Goal: Complete application form: Complete application form

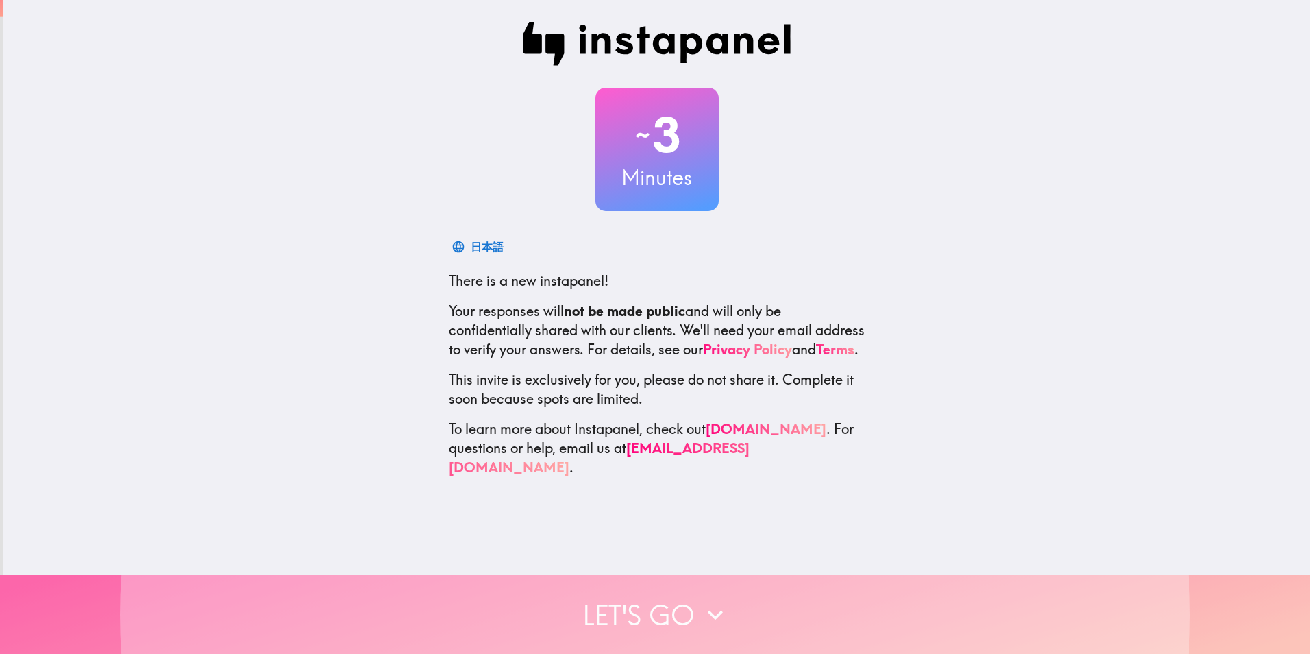
click at [716, 604] on icon "button" at bounding box center [715, 615] width 30 height 30
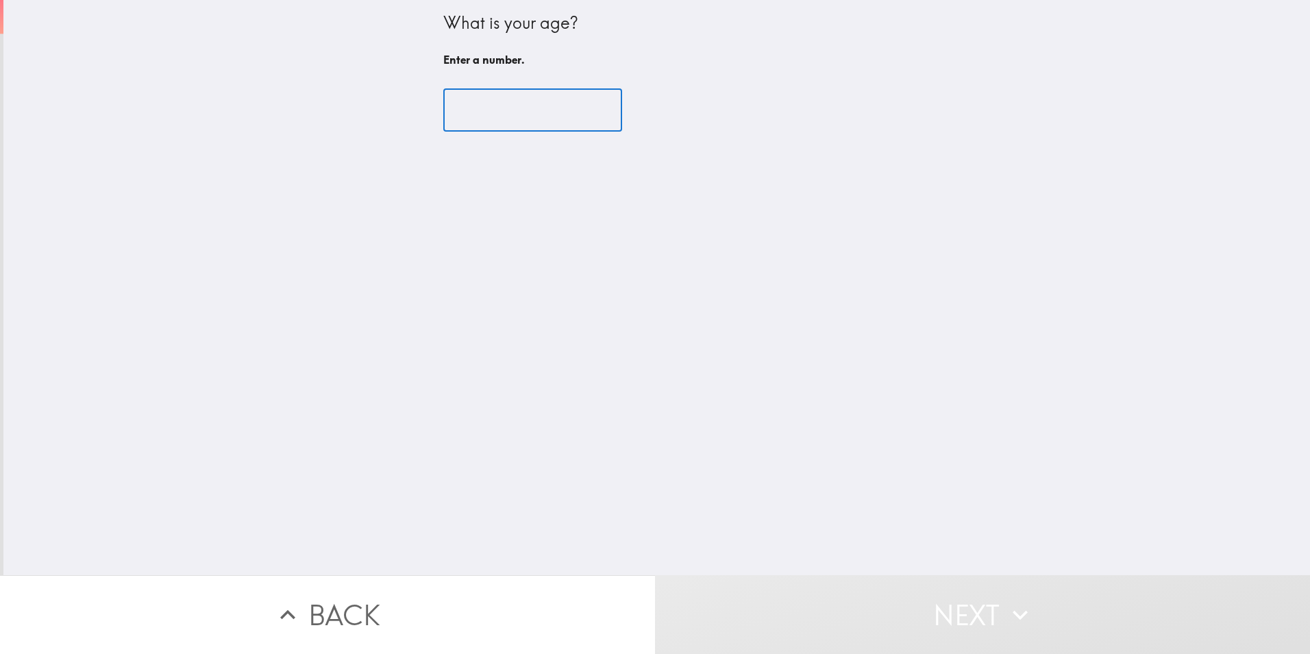
click at [511, 121] on input "number" at bounding box center [532, 110] width 179 height 42
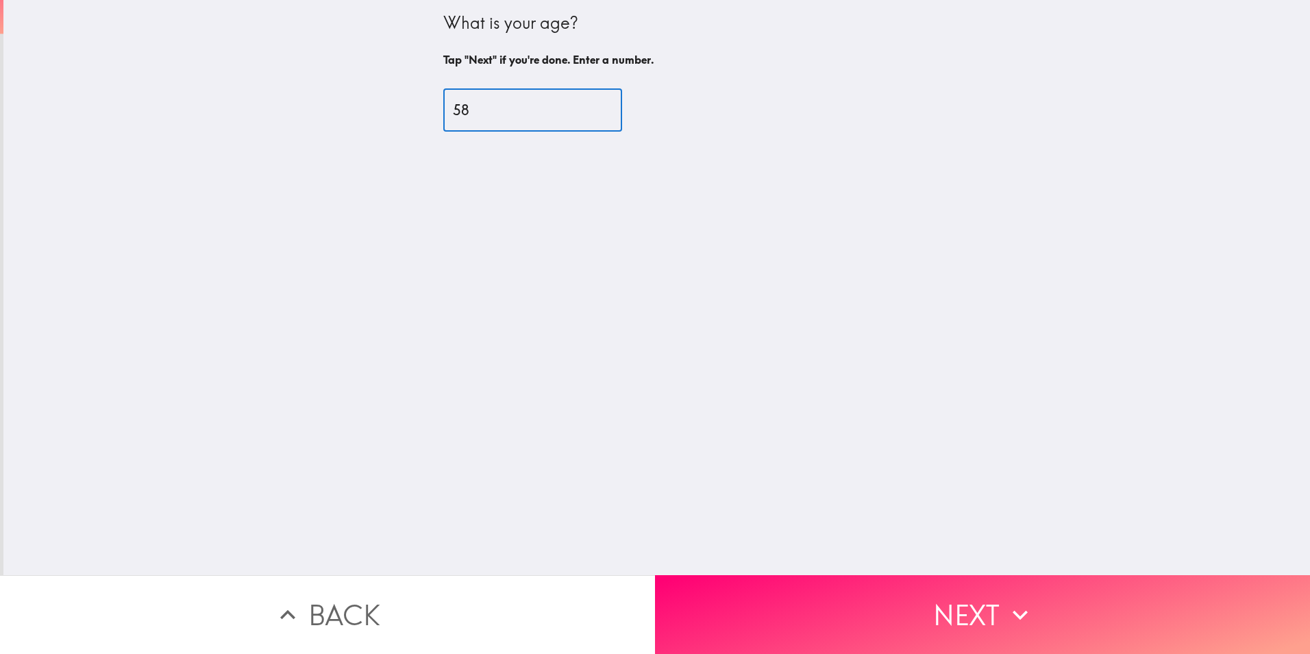
click at [587, 108] on input "58" at bounding box center [532, 110] width 179 height 42
click at [587, 108] on input "59" at bounding box center [532, 110] width 179 height 42
click at [587, 108] on input "60" at bounding box center [532, 110] width 179 height 42
click at [587, 108] on input "61" at bounding box center [532, 110] width 179 height 42
click at [587, 108] on input "62" at bounding box center [532, 110] width 179 height 42
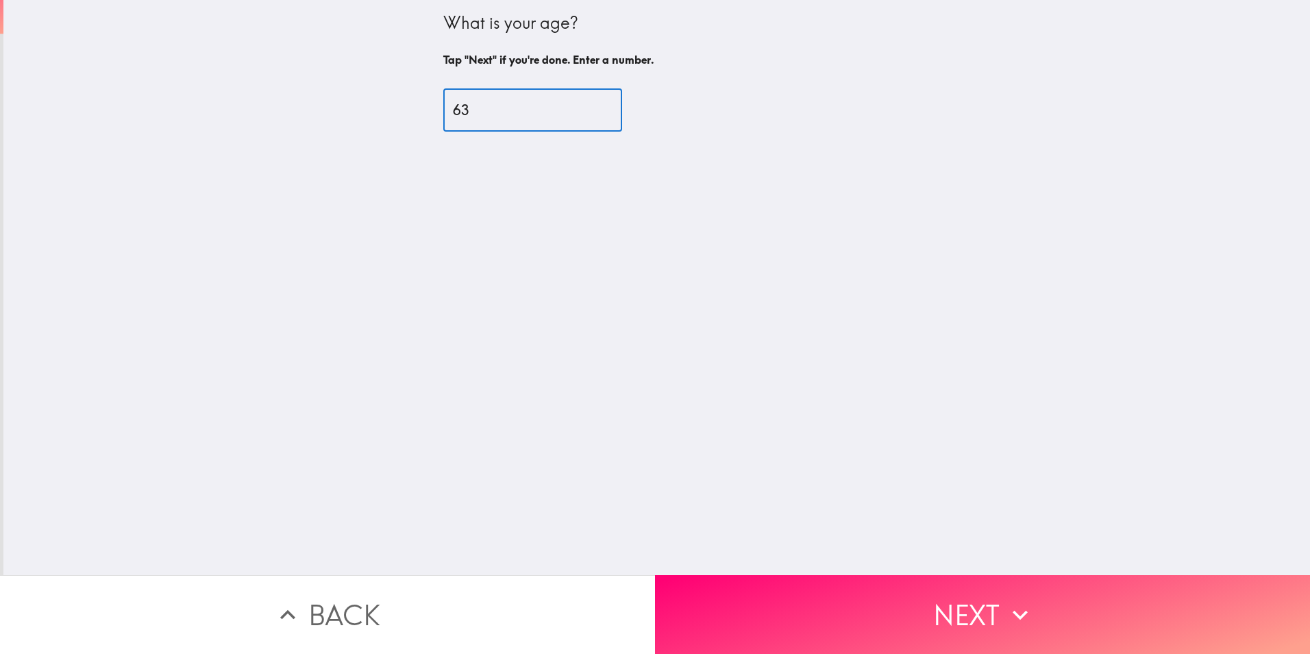
click at [587, 108] on input "63" at bounding box center [532, 110] width 179 height 42
click at [587, 108] on input "64" at bounding box center [532, 110] width 179 height 42
click at [587, 108] on input "65" at bounding box center [532, 110] width 179 height 42
type input "66"
click at [587, 108] on input "66" at bounding box center [532, 110] width 179 height 42
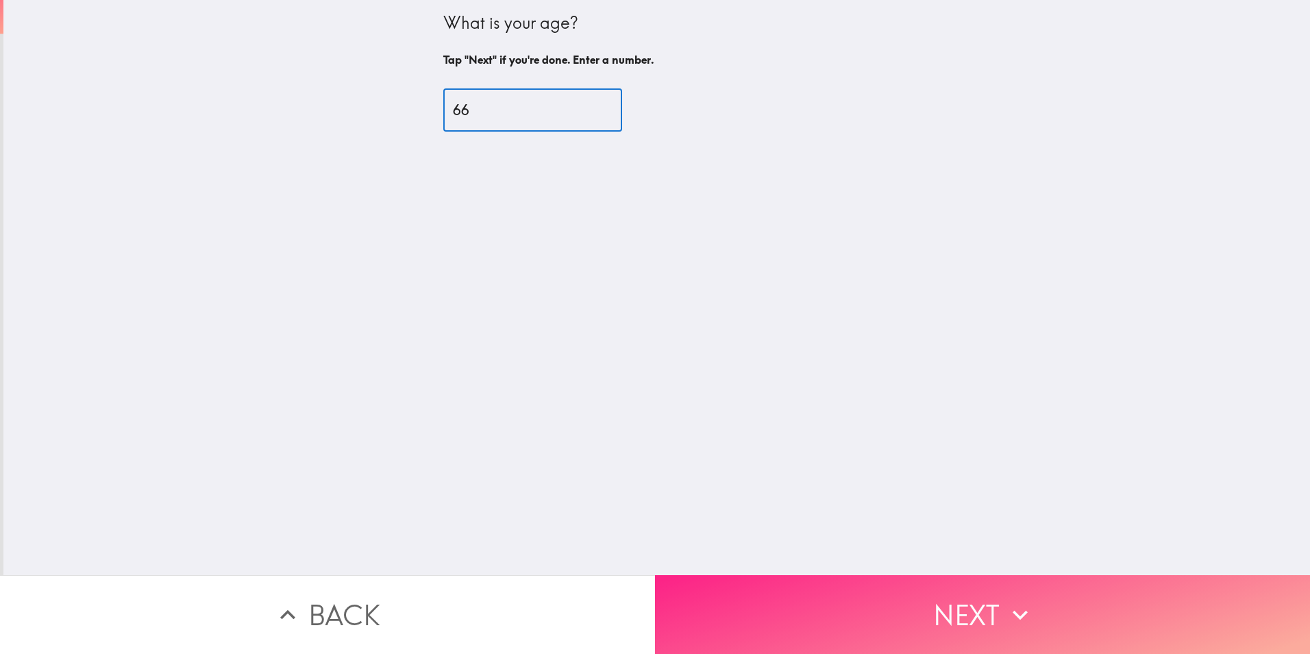
click at [894, 589] on button "Next" at bounding box center [982, 614] width 655 height 79
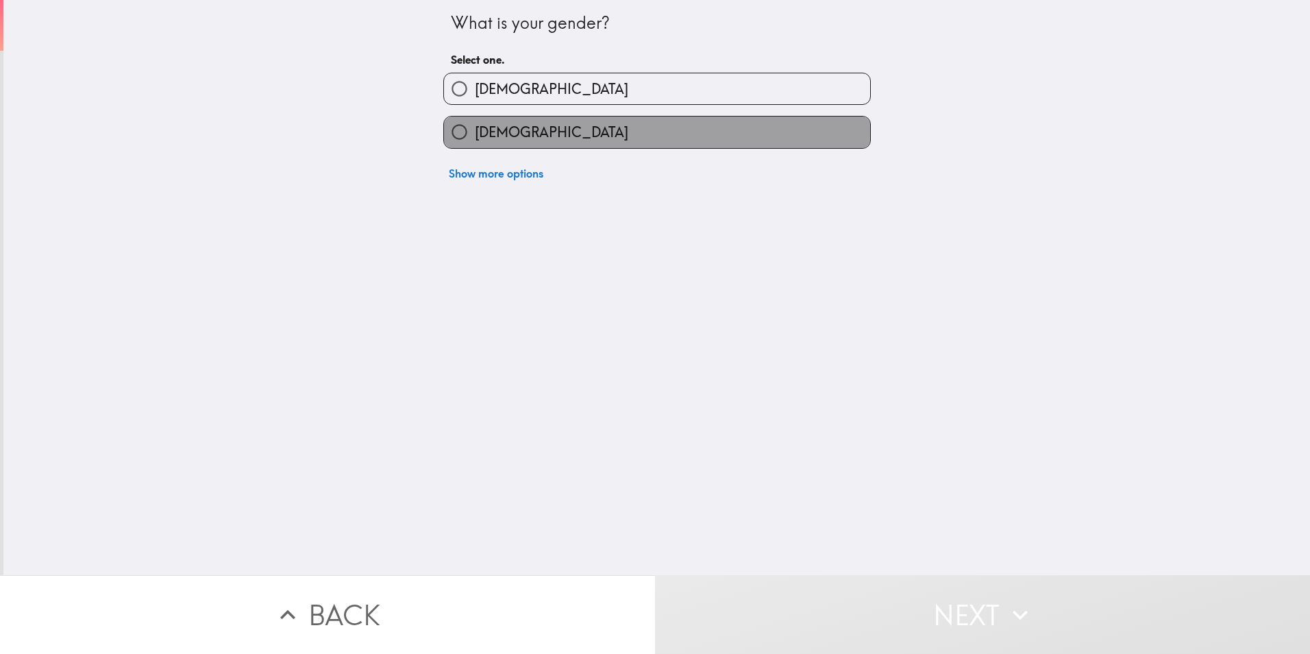
click at [648, 140] on label "[DEMOGRAPHIC_DATA]" at bounding box center [657, 131] width 426 height 31
click at [475, 140] on input "[DEMOGRAPHIC_DATA]" at bounding box center [459, 131] width 31 height 31
radio input "true"
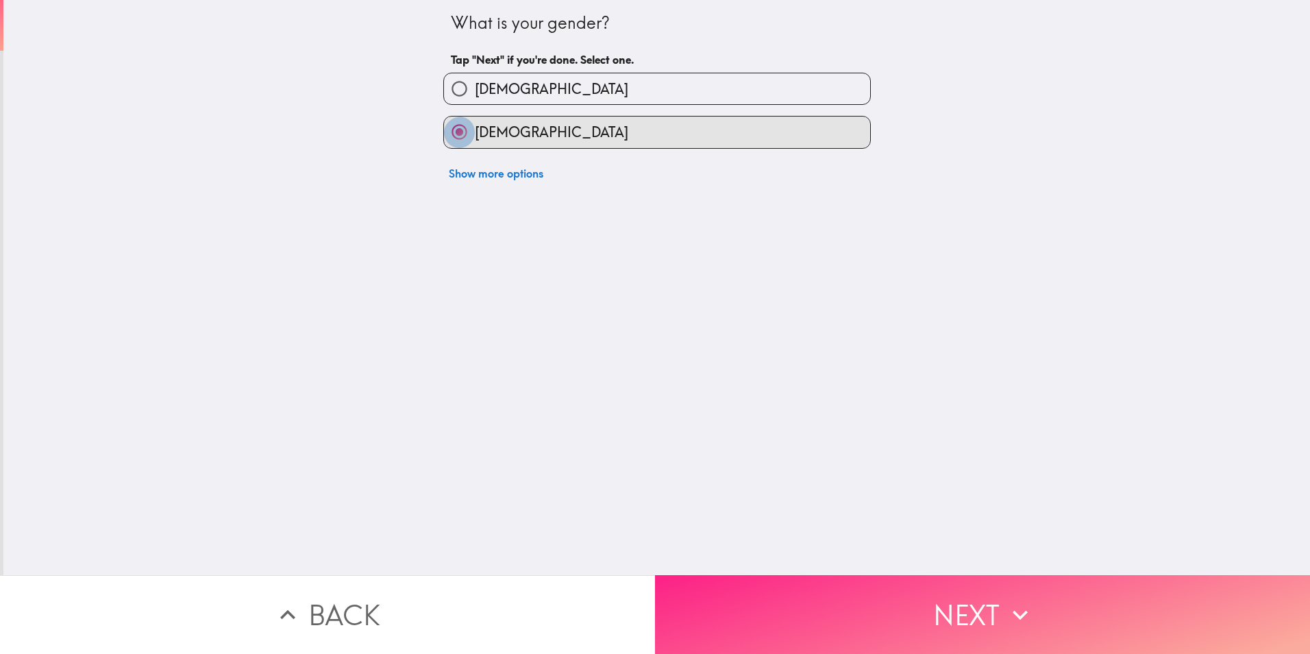
click at [922, 602] on button "Next" at bounding box center [982, 614] width 655 height 79
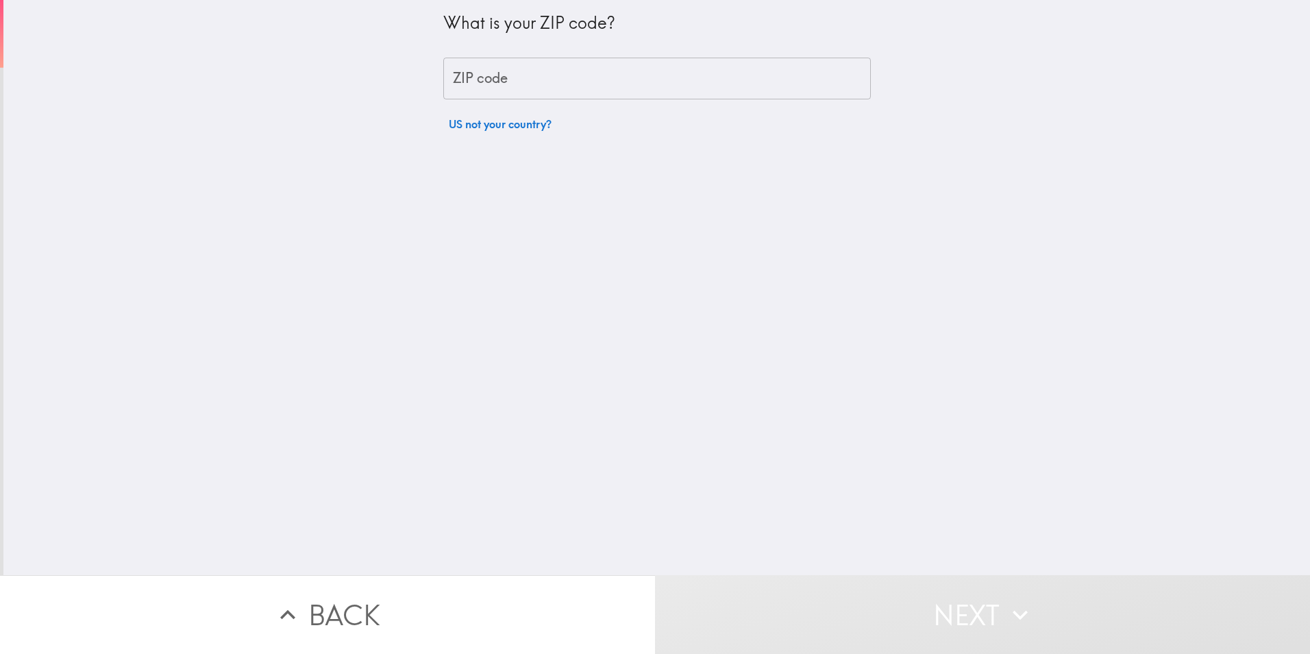
click at [585, 84] on input "ZIP code" at bounding box center [657, 79] width 428 height 42
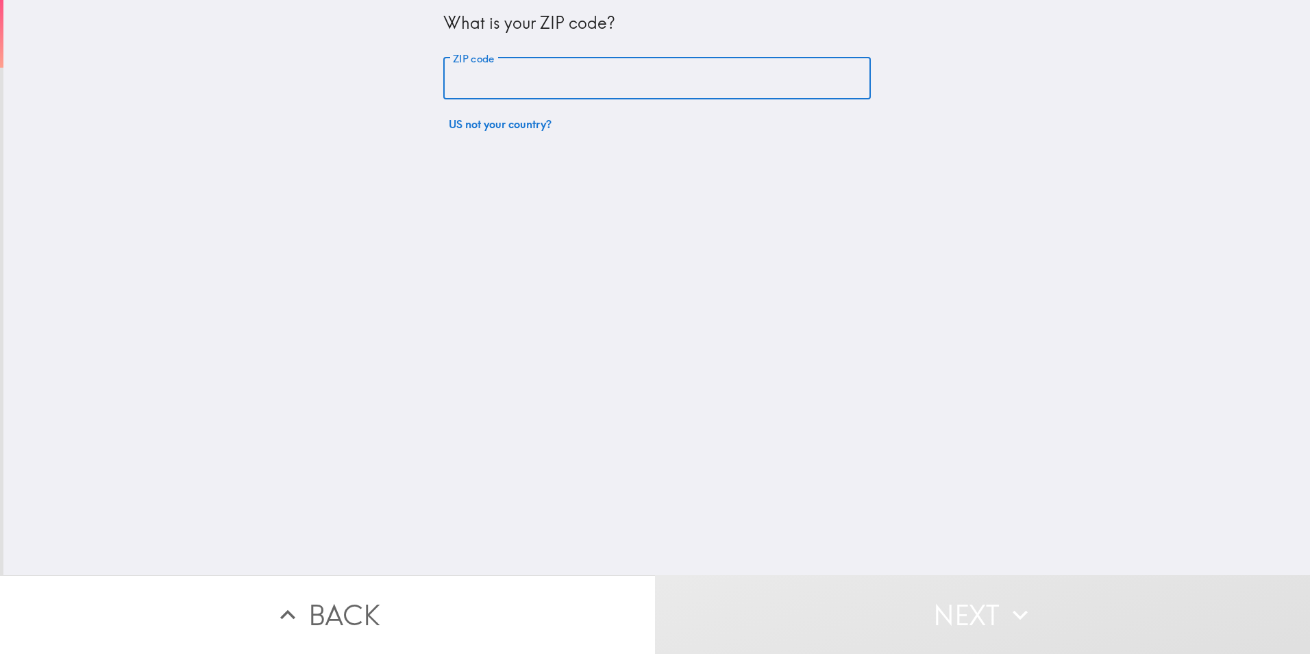
type input "85373"
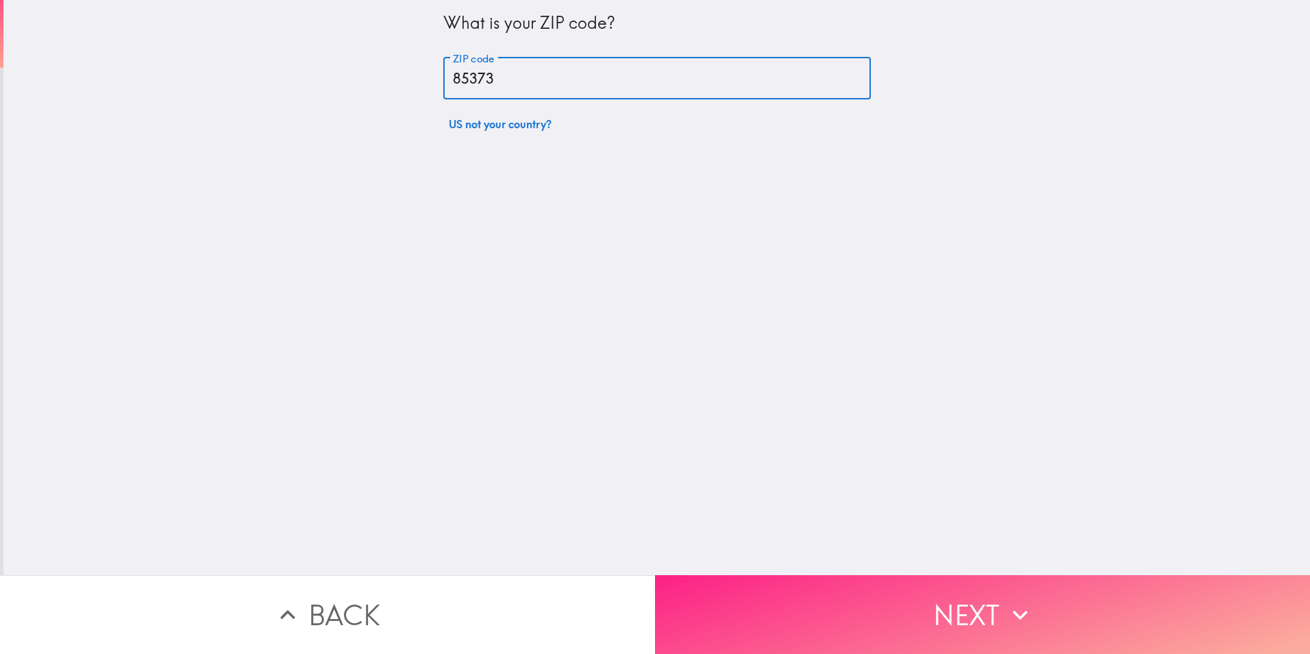
click at [919, 606] on button "Next" at bounding box center [982, 614] width 655 height 79
